Goal: Transaction & Acquisition: Book appointment/travel/reservation

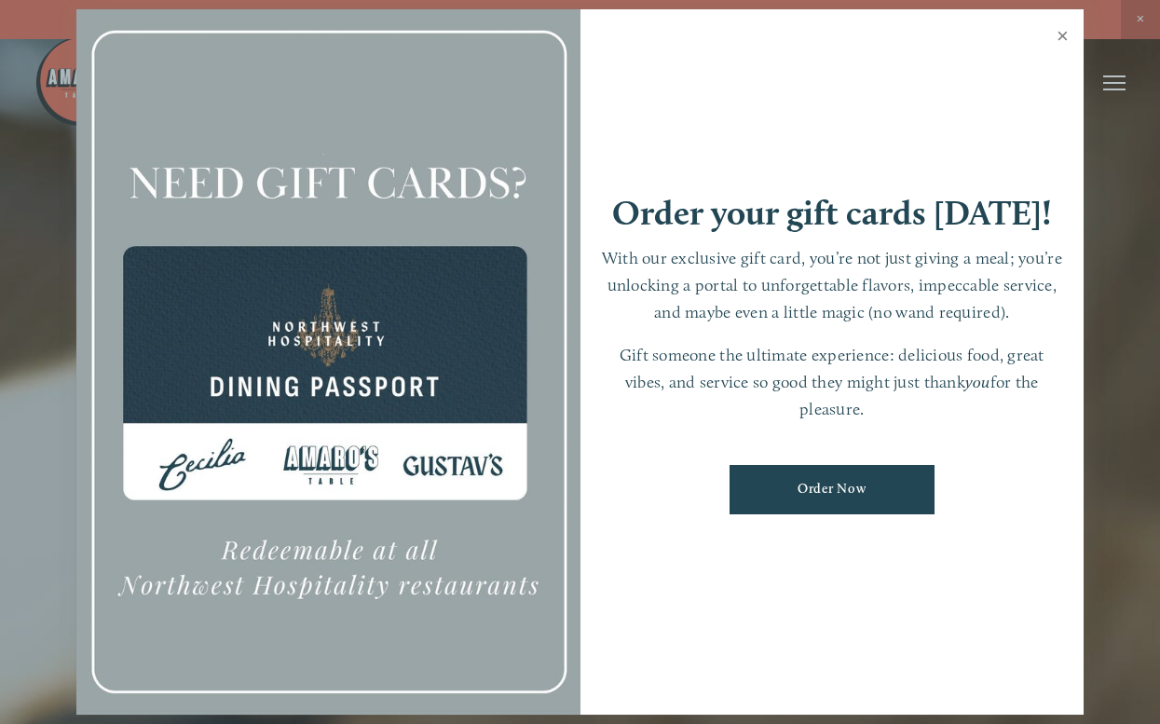
click at [1063, 35] on link "Close" at bounding box center [1062, 38] width 36 height 52
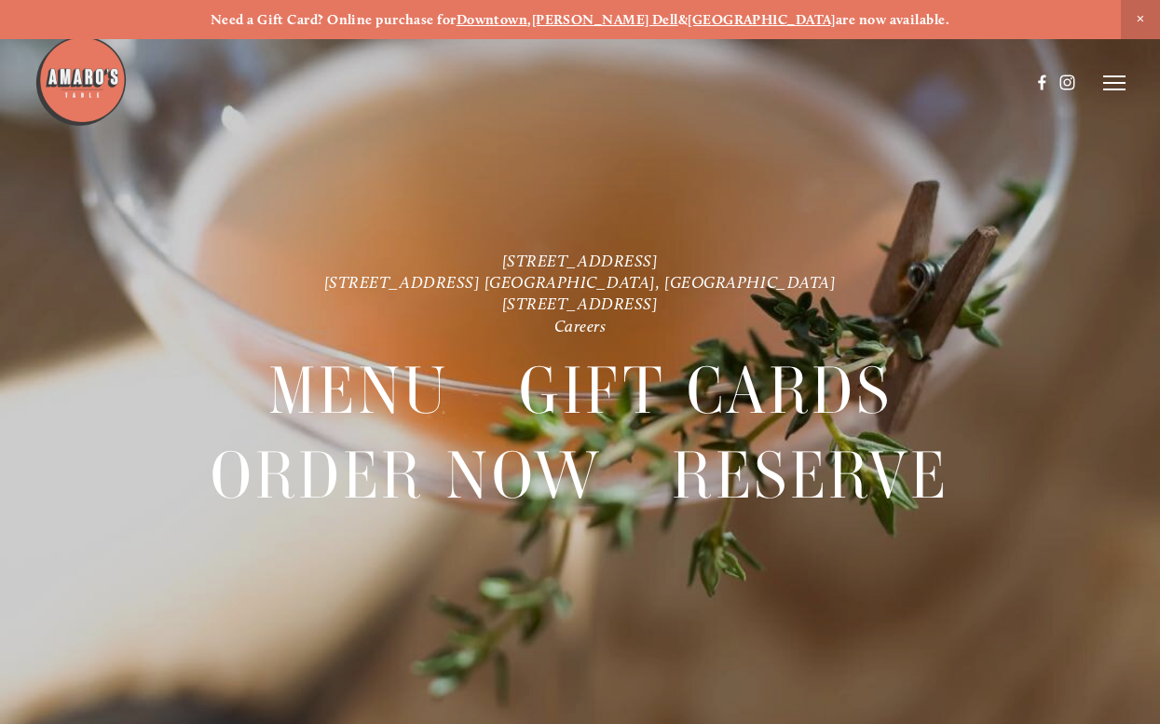
click at [1112, 83] on line at bounding box center [1114, 83] width 22 height 0
click at [984, 76] on span "Reserve" at bounding box center [1005, 83] width 43 height 16
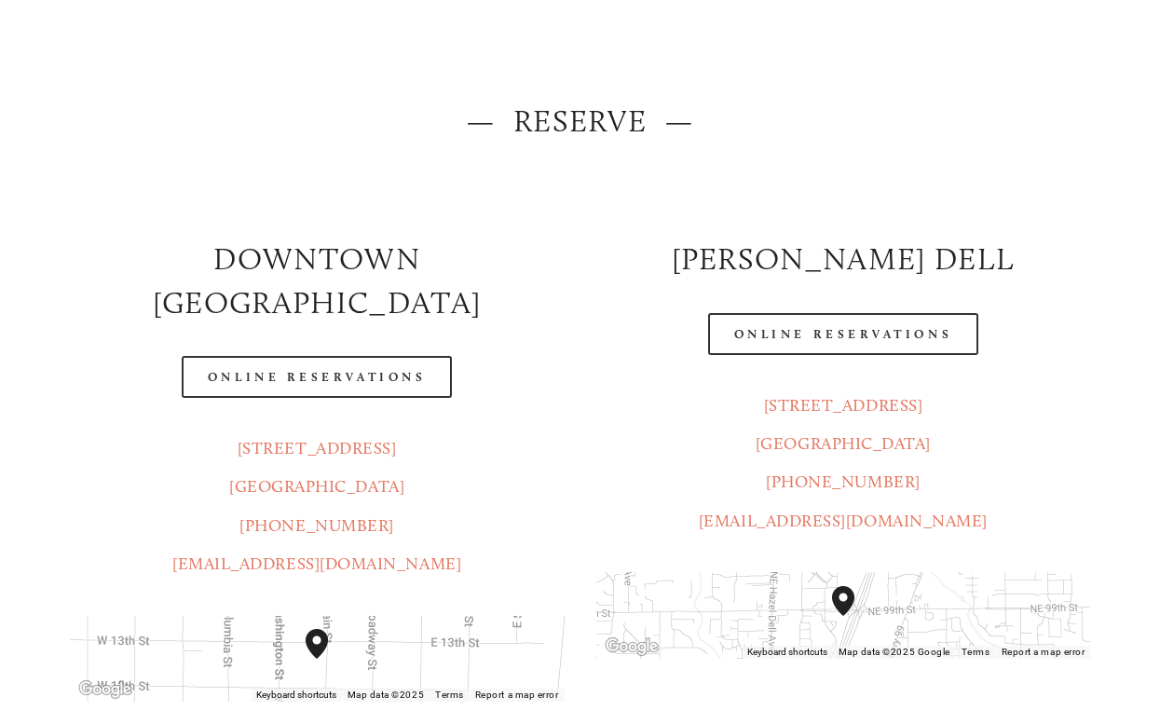
scroll to position [186, 0]
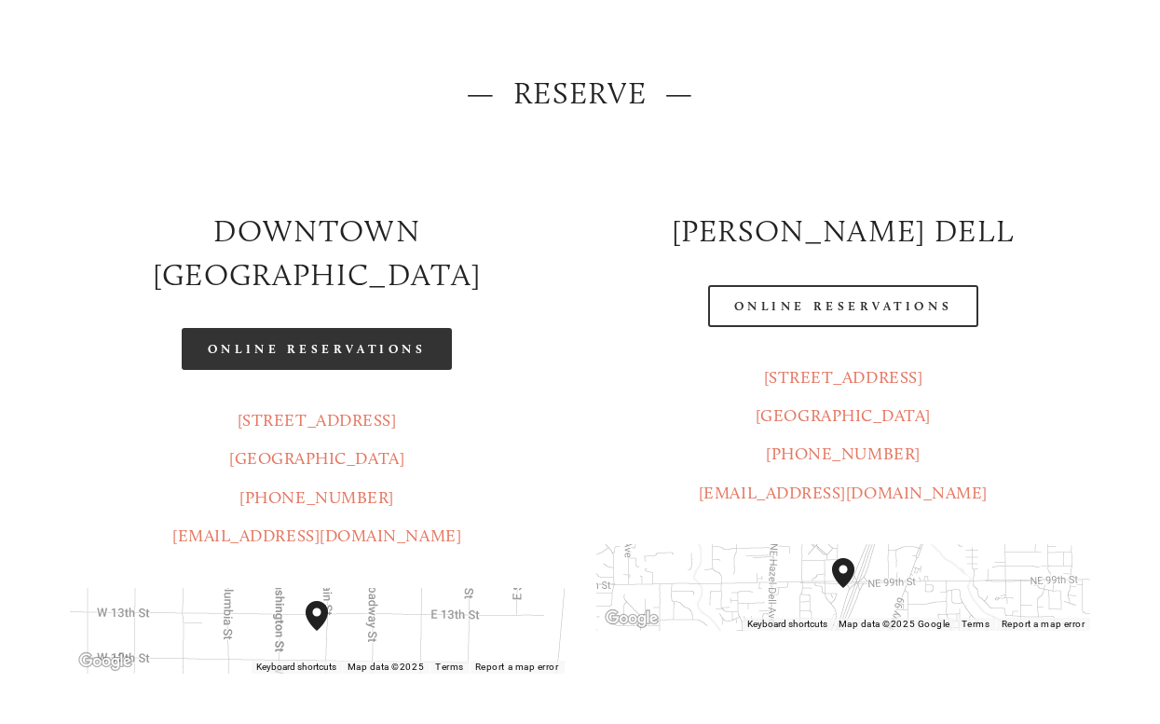
click at [335, 328] on link "Online Reservations" at bounding box center [317, 349] width 270 height 42
